Goal: Book appointment/travel/reservation

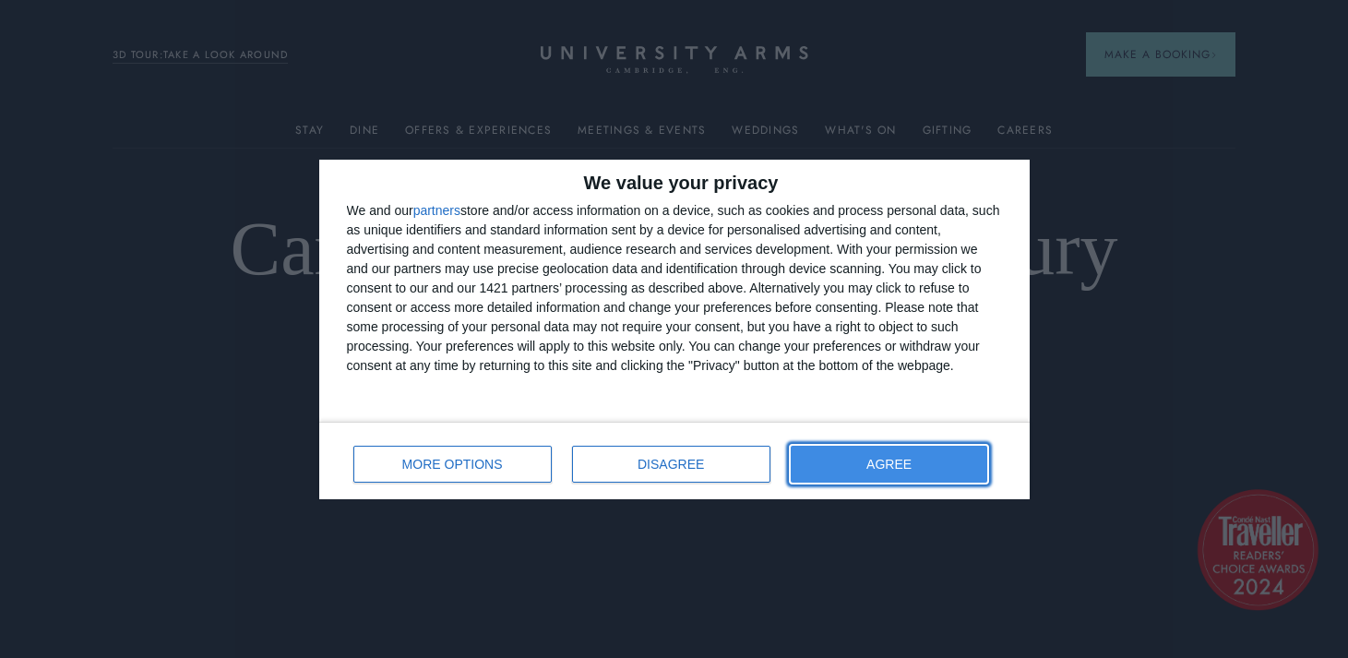
click at [861, 473] on button "AGREE" at bounding box center [890, 464] width 198 height 37
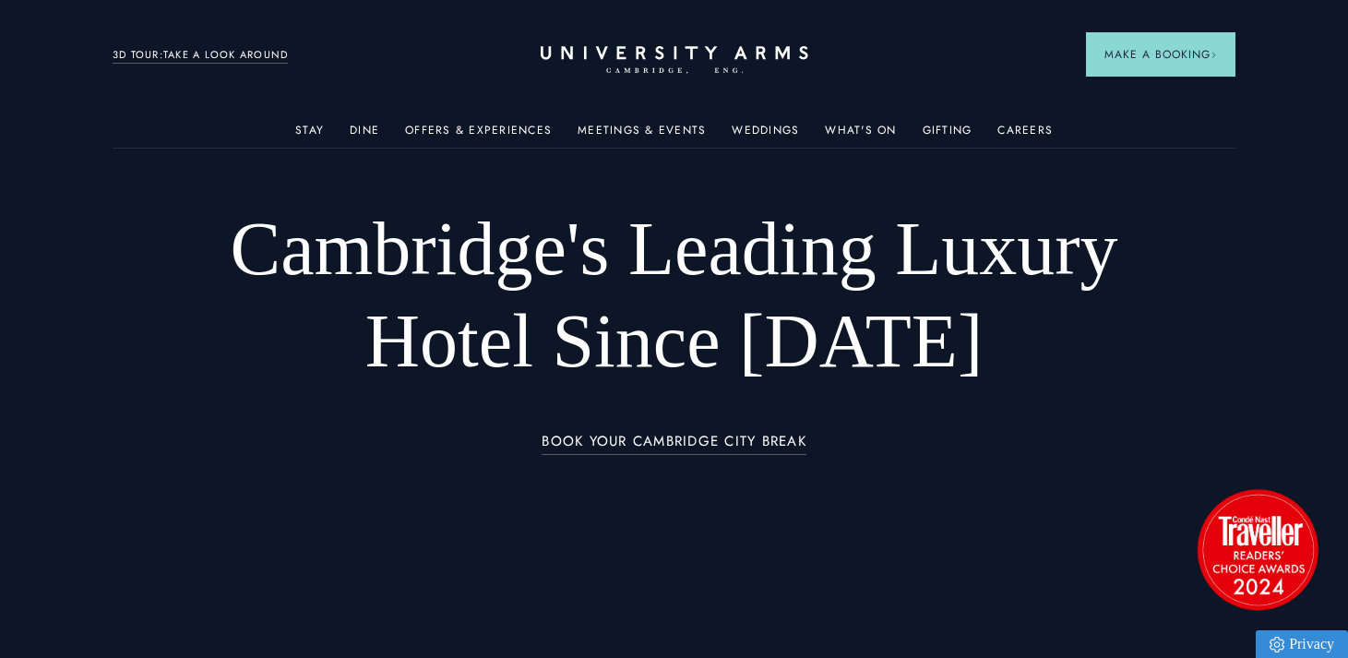
click at [669, 120] on div "Meetings & Events" at bounding box center [642, 129] width 128 height 37
click at [667, 128] on link "Meetings & Events" at bounding box center [642, 136] width 128 height 24
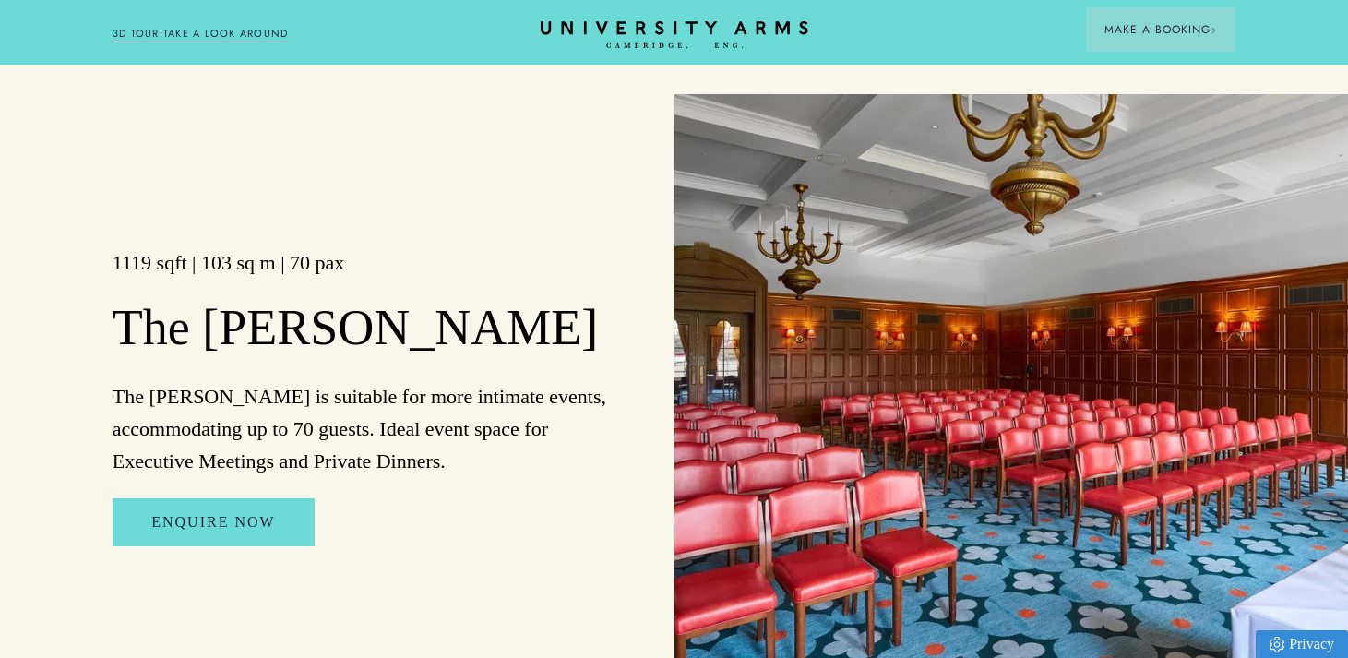
scroll to position [2992, 0]
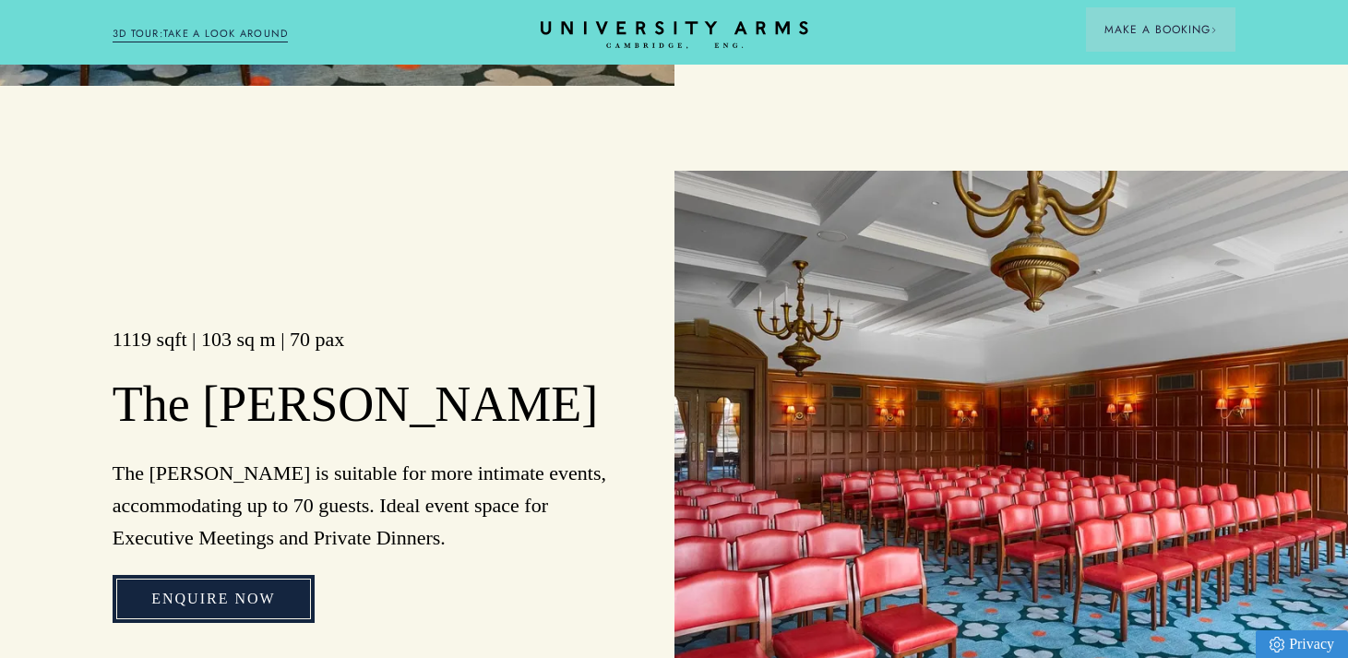
click at [280, 575] on link "Enquire Now" at bounding box center [213, 599] width 201 height 48
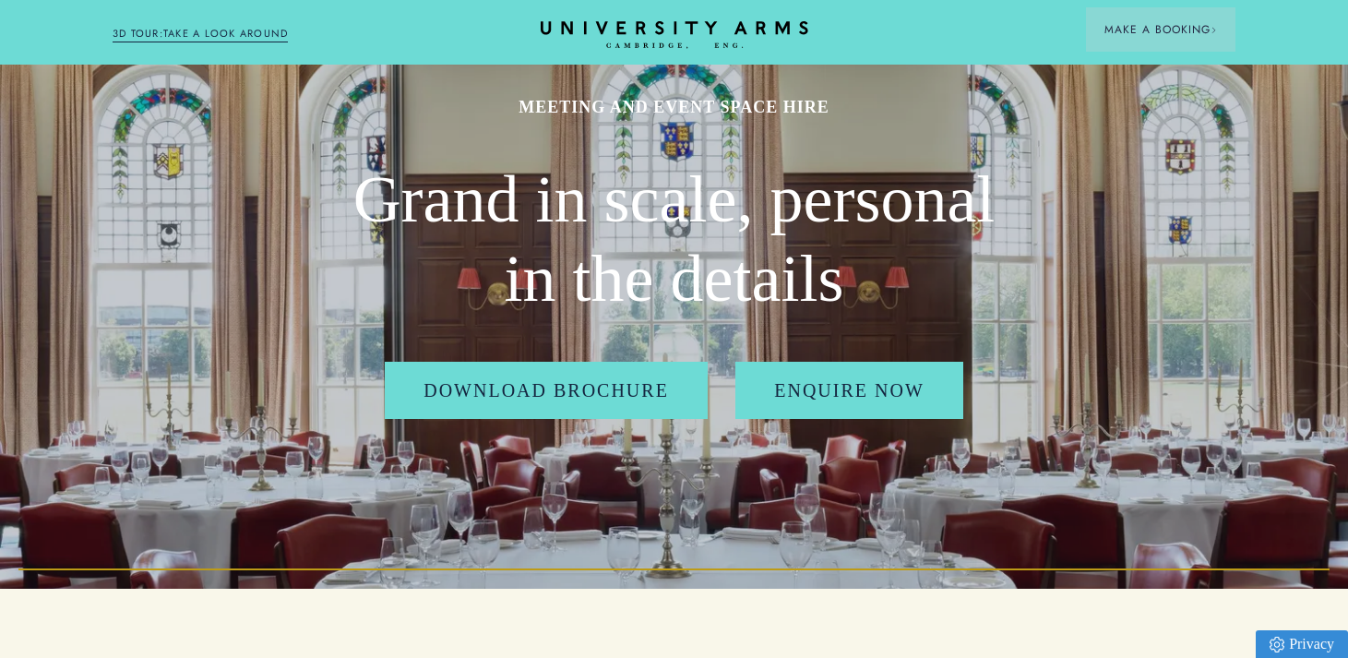
scroll to position [0, 0]
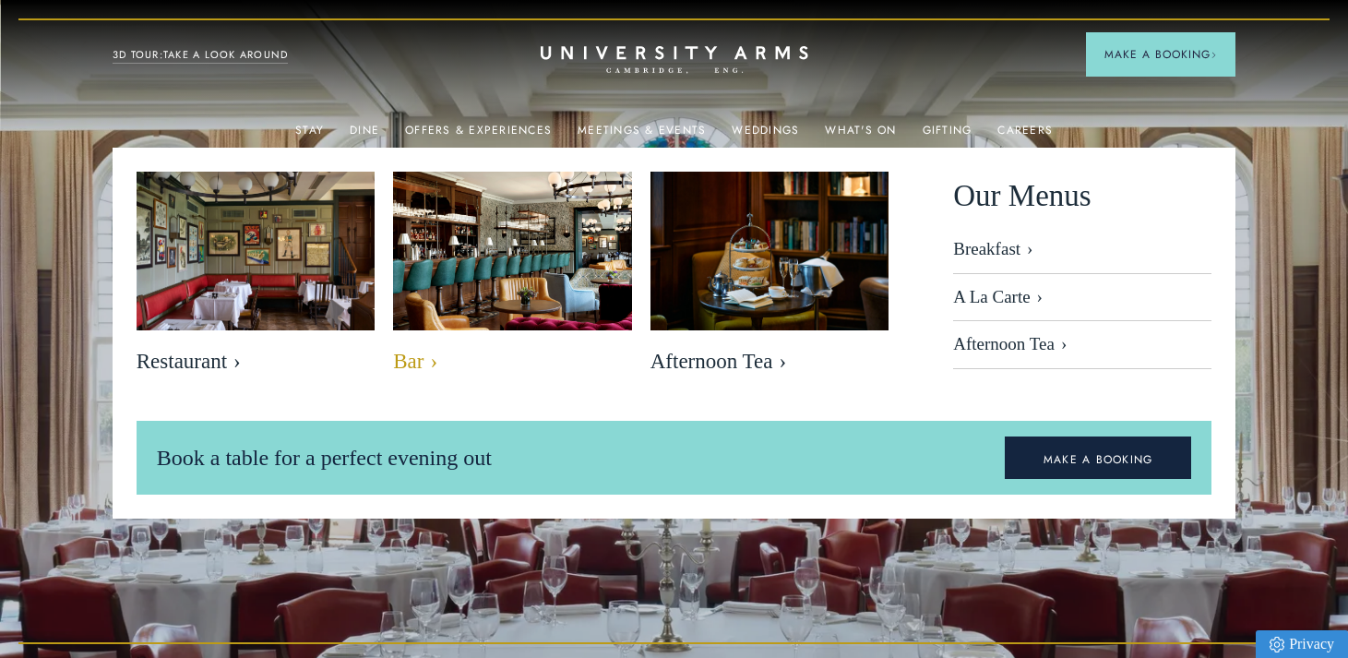
click at [442, 257] on img at bounding box center [513, 251] width 274 height 183
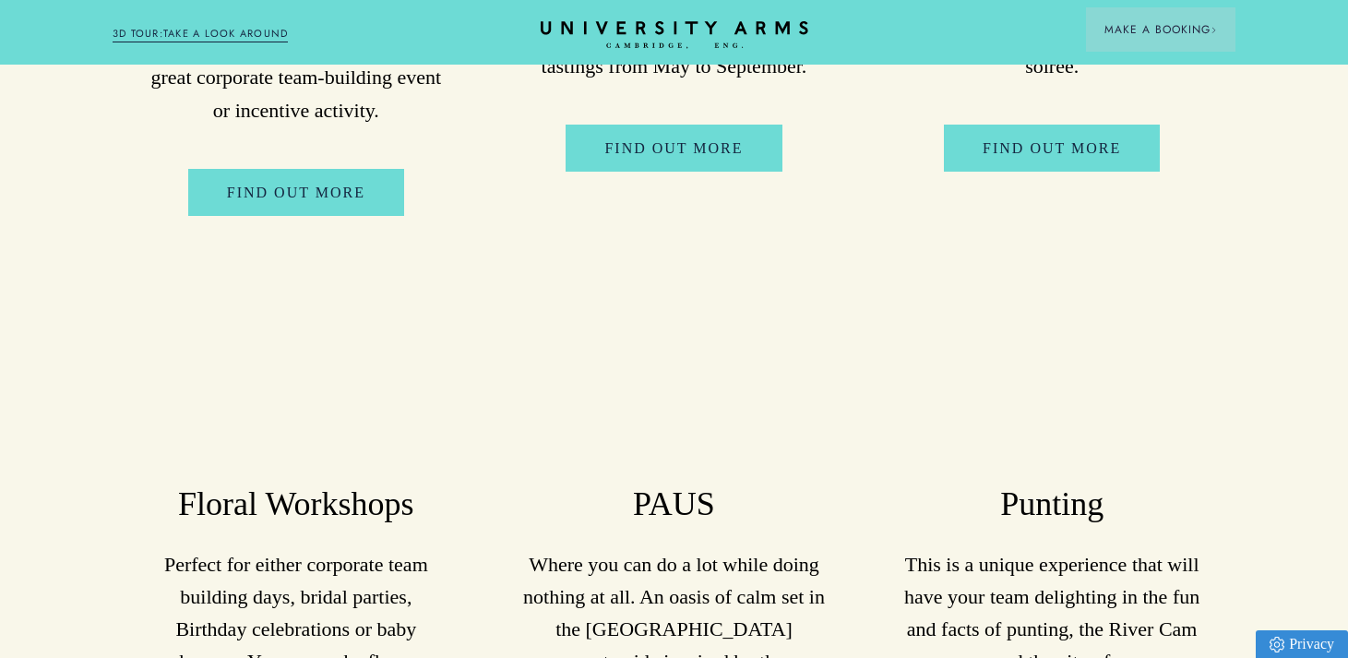
scroll to position [6745, 0]
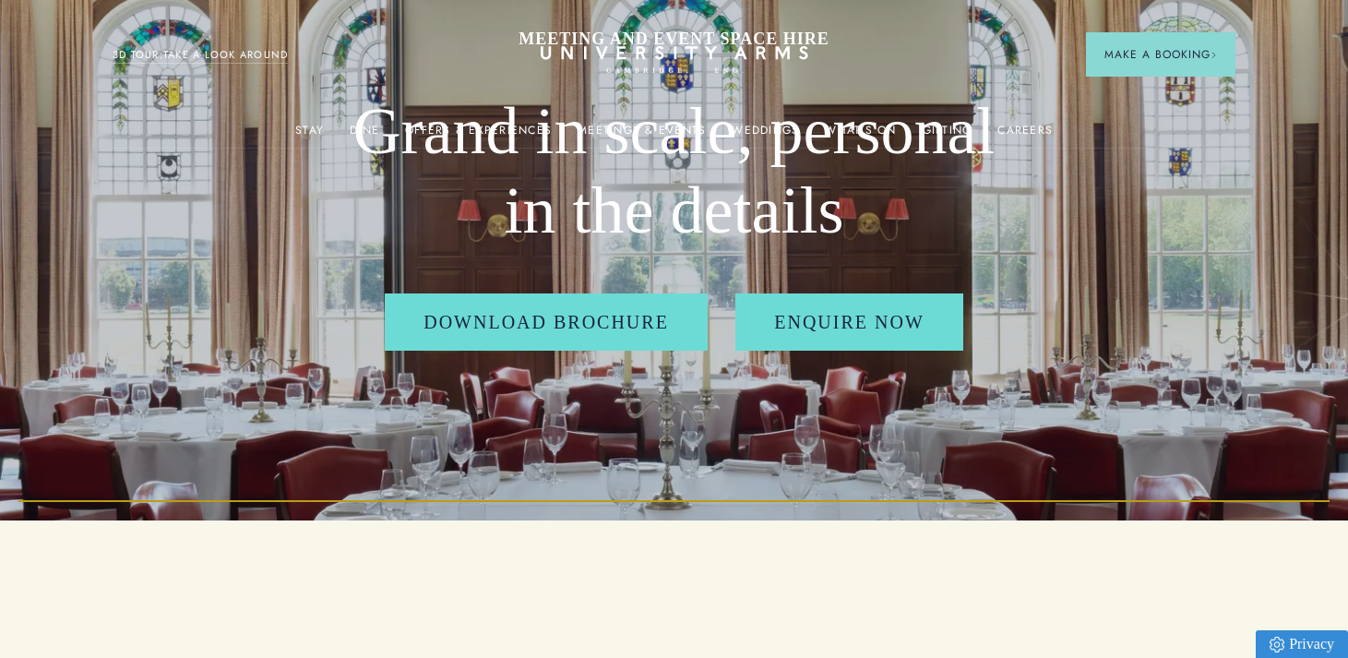
scroll to position [0, 0]
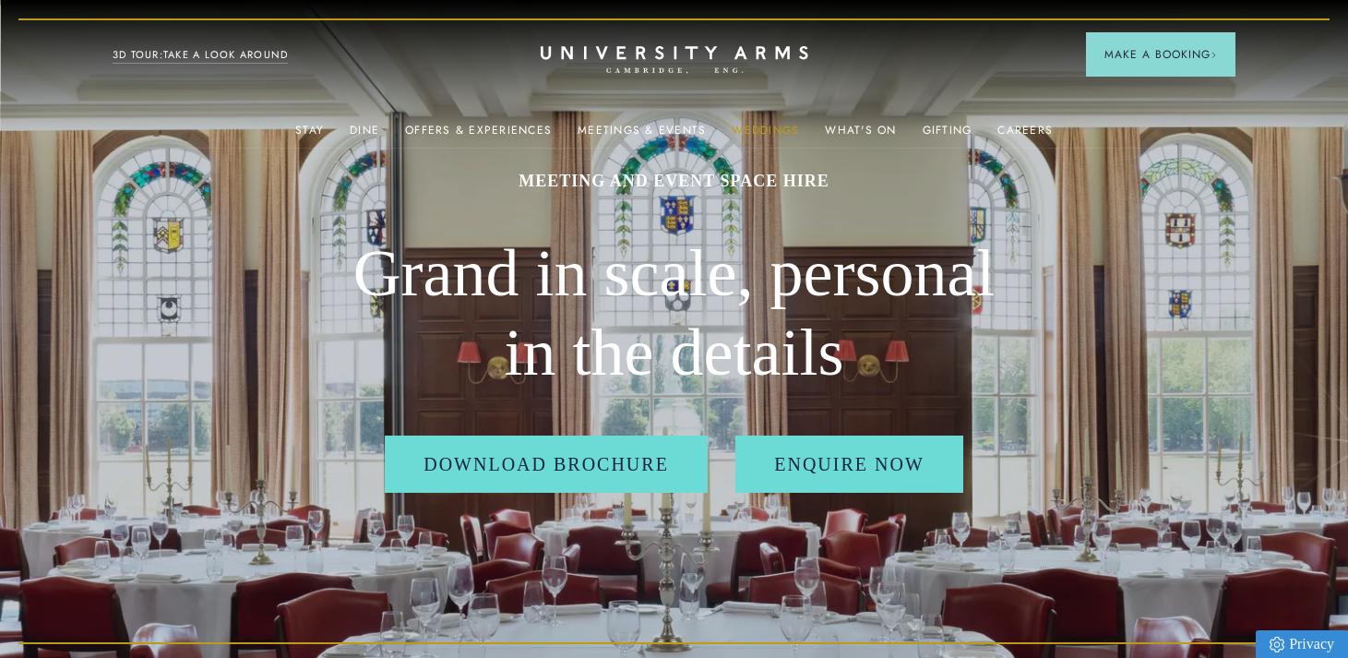
click at [763, 130] on link "Weddings" at bounding box center [765, 136] width 67 height 24
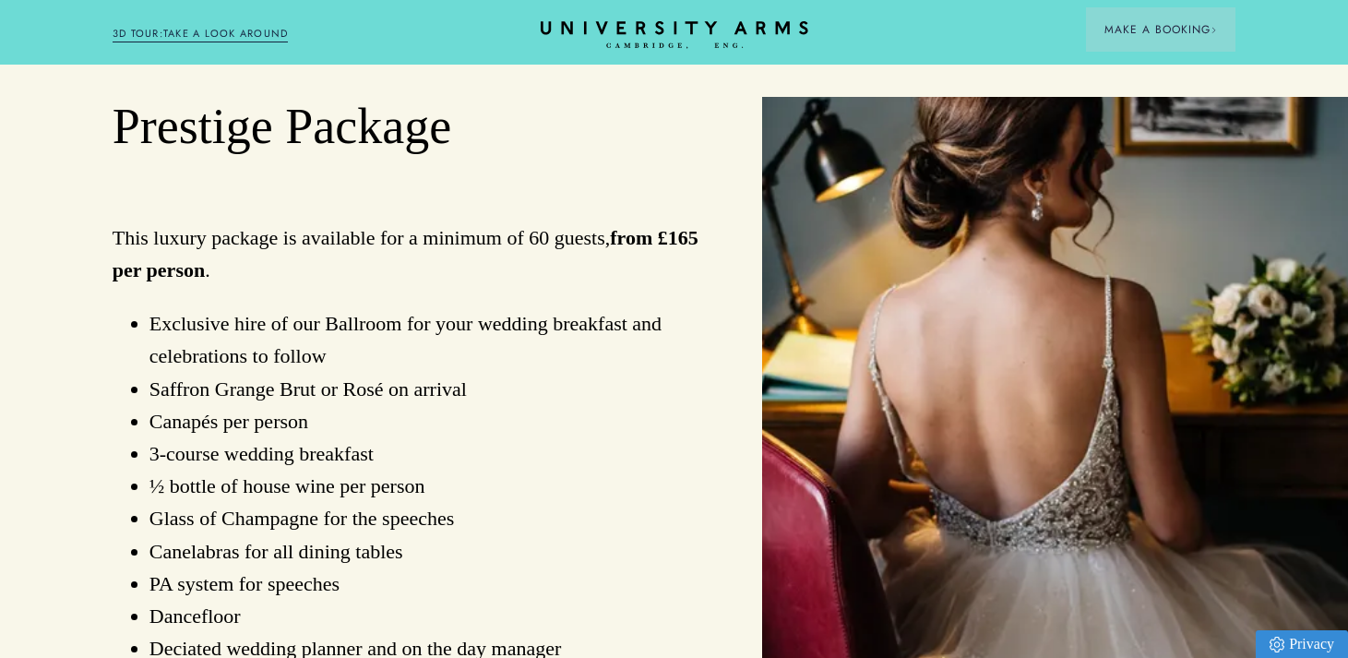
scroll to position [1288, 0]
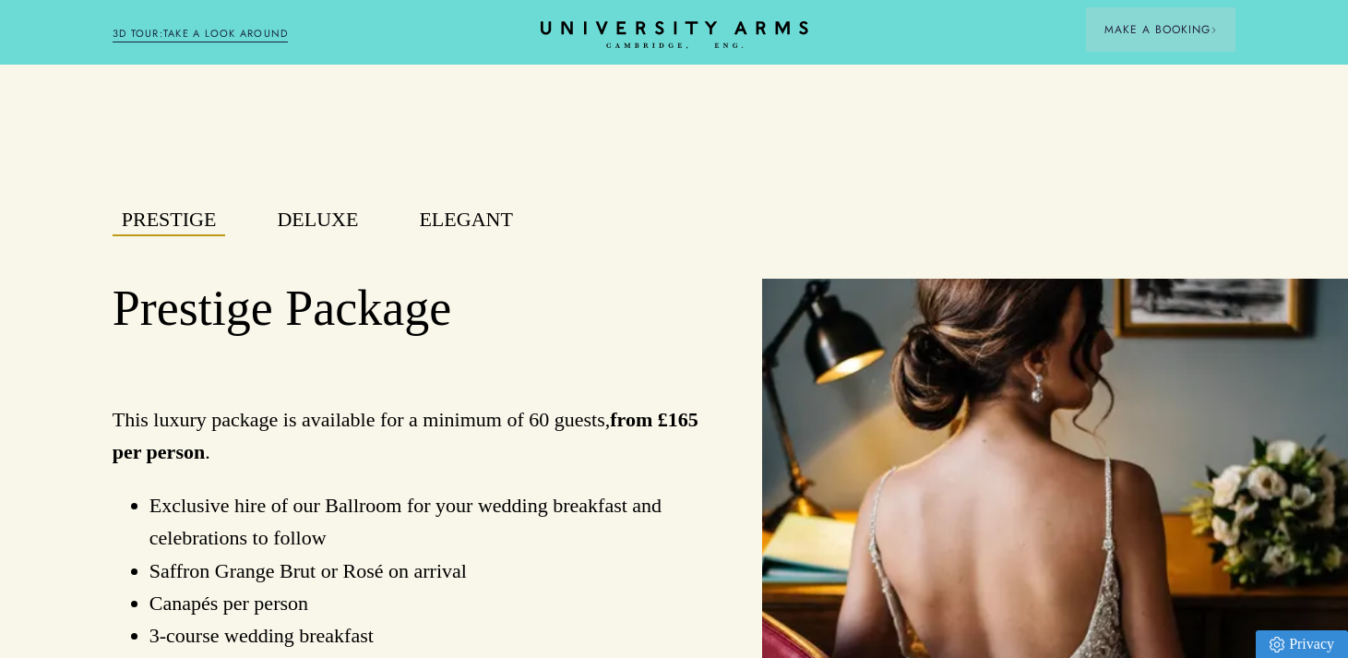
click at [472, 227] on button "Elegant" at bounding box center [466, 220] width 112 height 32
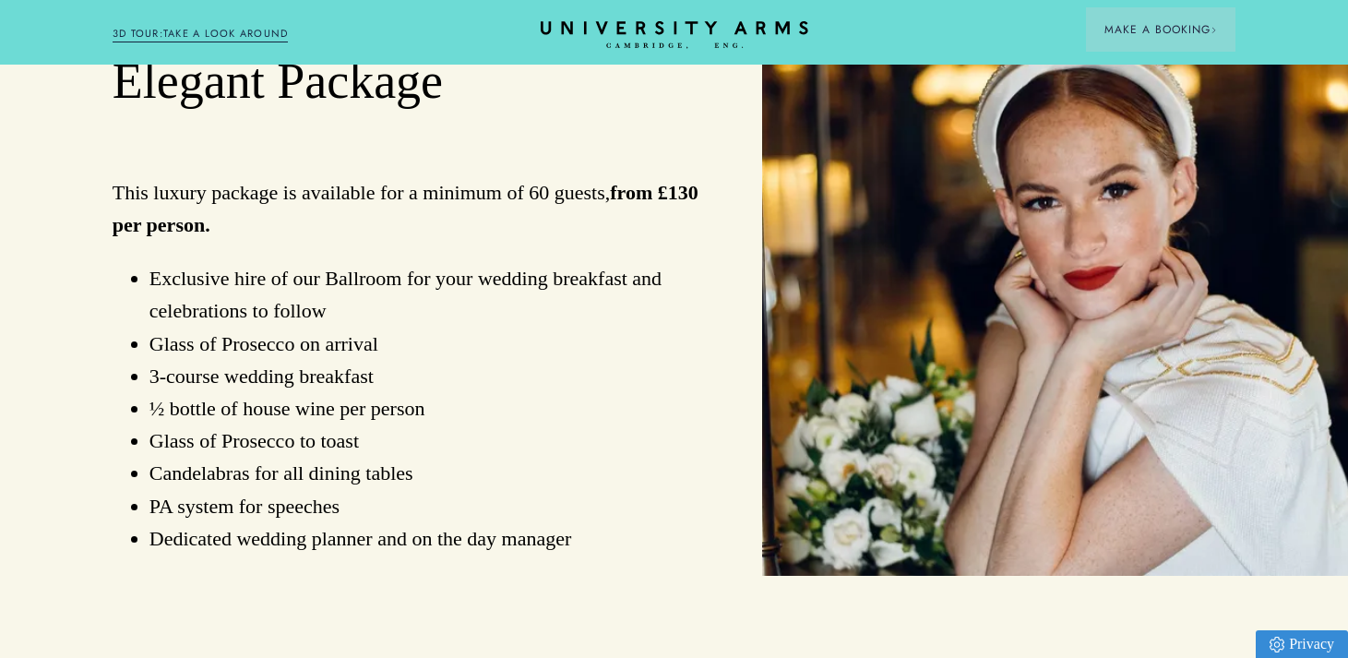
scroll to position [1519, 0]
